Goal: Find specific page/section: Find specific page/section

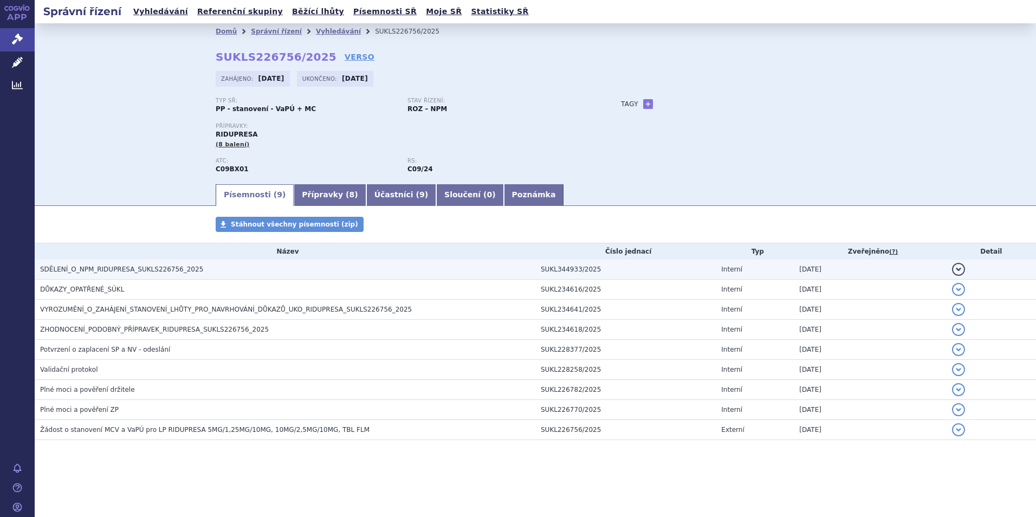
click at [102, 268] on span "SDĚLENÍ_O_NPM_RIDUPRESA_SUKLS226756_2025" at bounding box center [121, 269] width 163 height 8
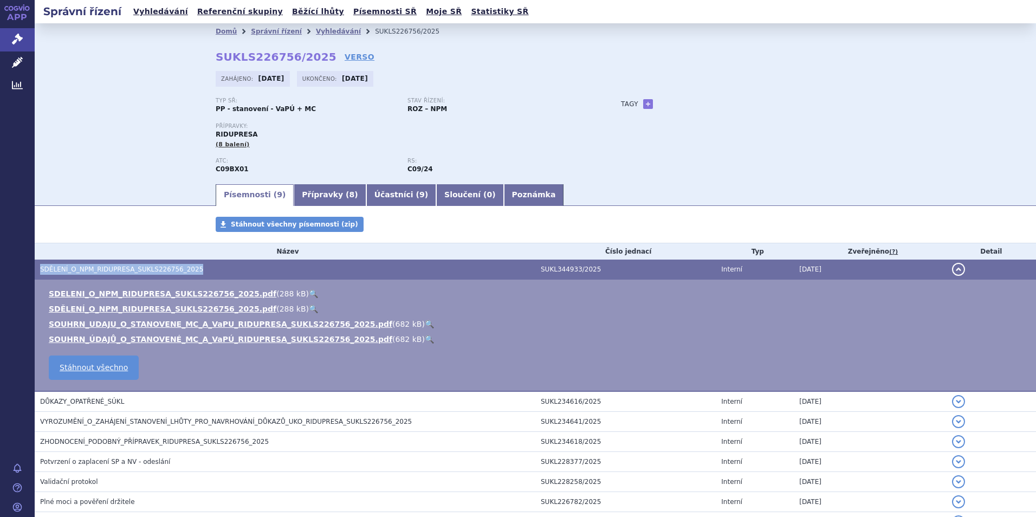
click at [102, 268] on span "SDĚLENÍ_O_NPM_RIDUPRESA_SUKLS226756_2025" at bounding box center [121, 269] width 163 height 8
click at [164, 13] on link "Vyhledávání" at bounding box center [160, 11] width 61 height 15
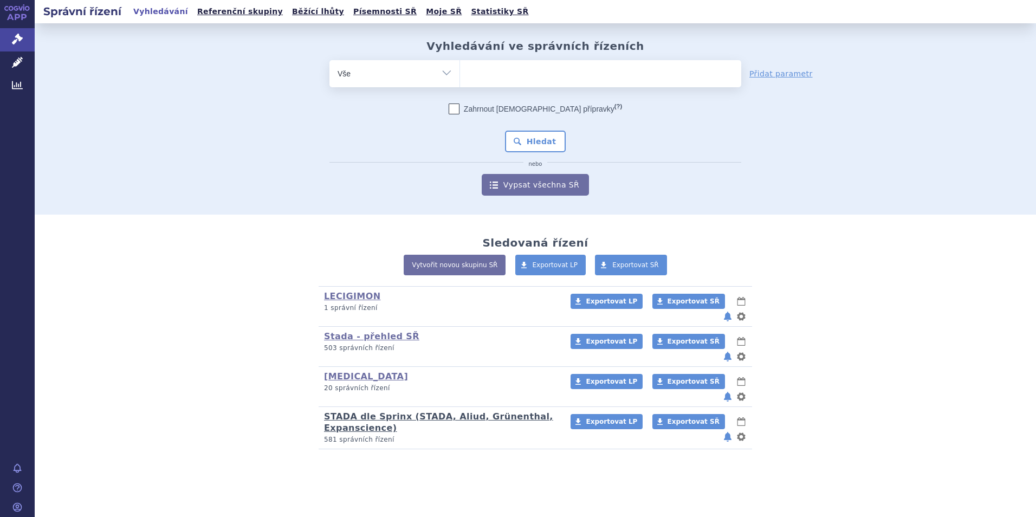
click at [357, 411] on link "STADA dle Sprinx (STADA, Aliud, Grünenthal, Expanscience)" at bounding box center [438, 422] width 229 height 22
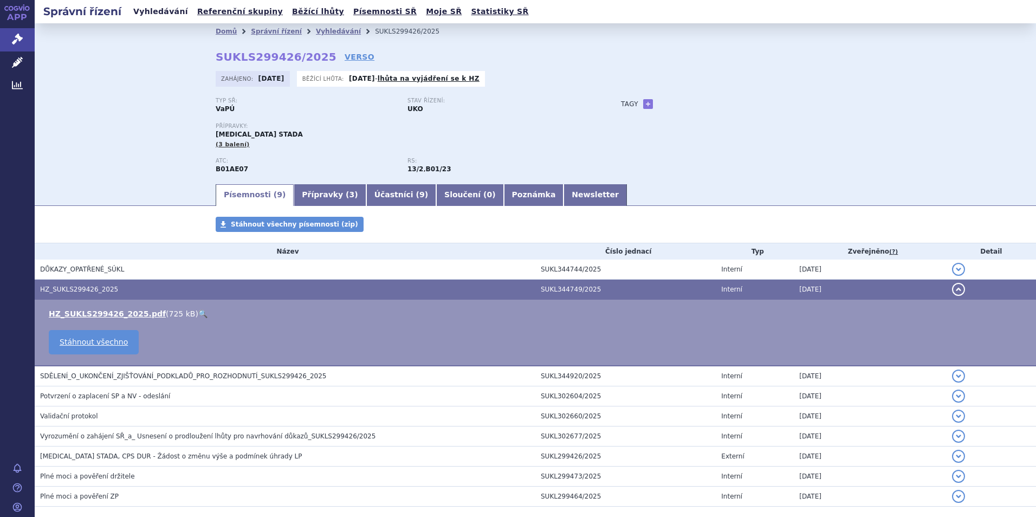
click at [149, 12] on link "Vyhledávání" at bounding box center [160, 11] width 61 height 15
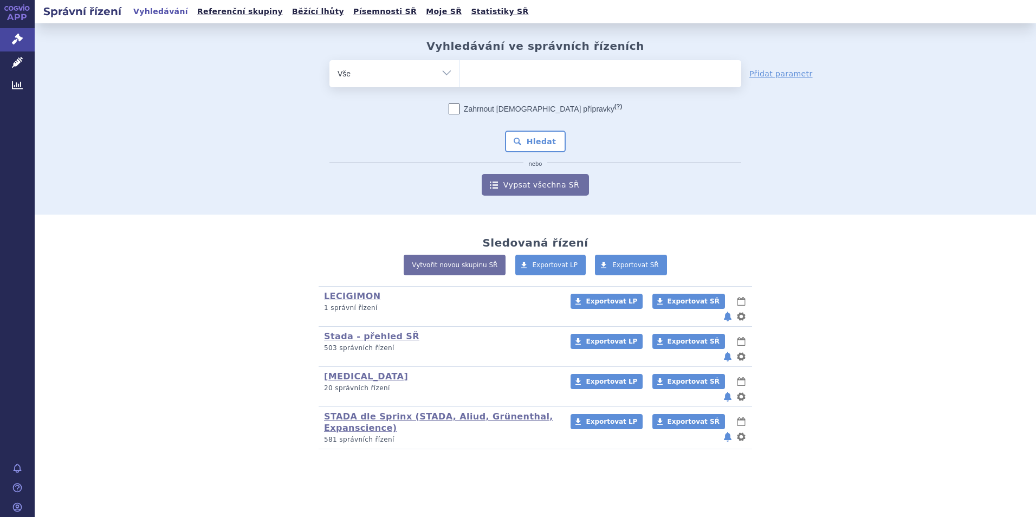
click at [381, 411] on link "STADA dle Sprinx (STADA, Aliud, Grünenthal, Expanscience)" at bounding box center [438, 422] width 229 height 22
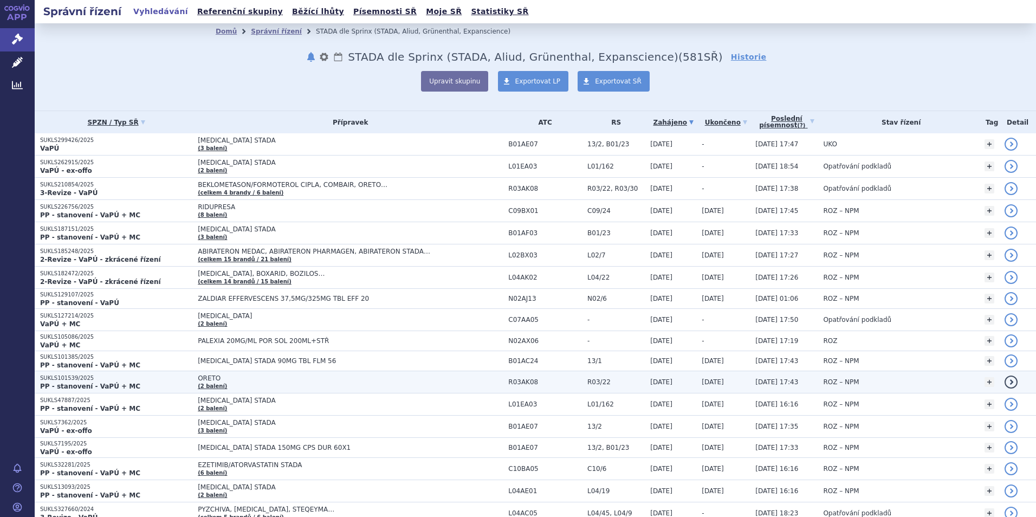
scroll to position [54, 0]
